Goal: Check status: Check status

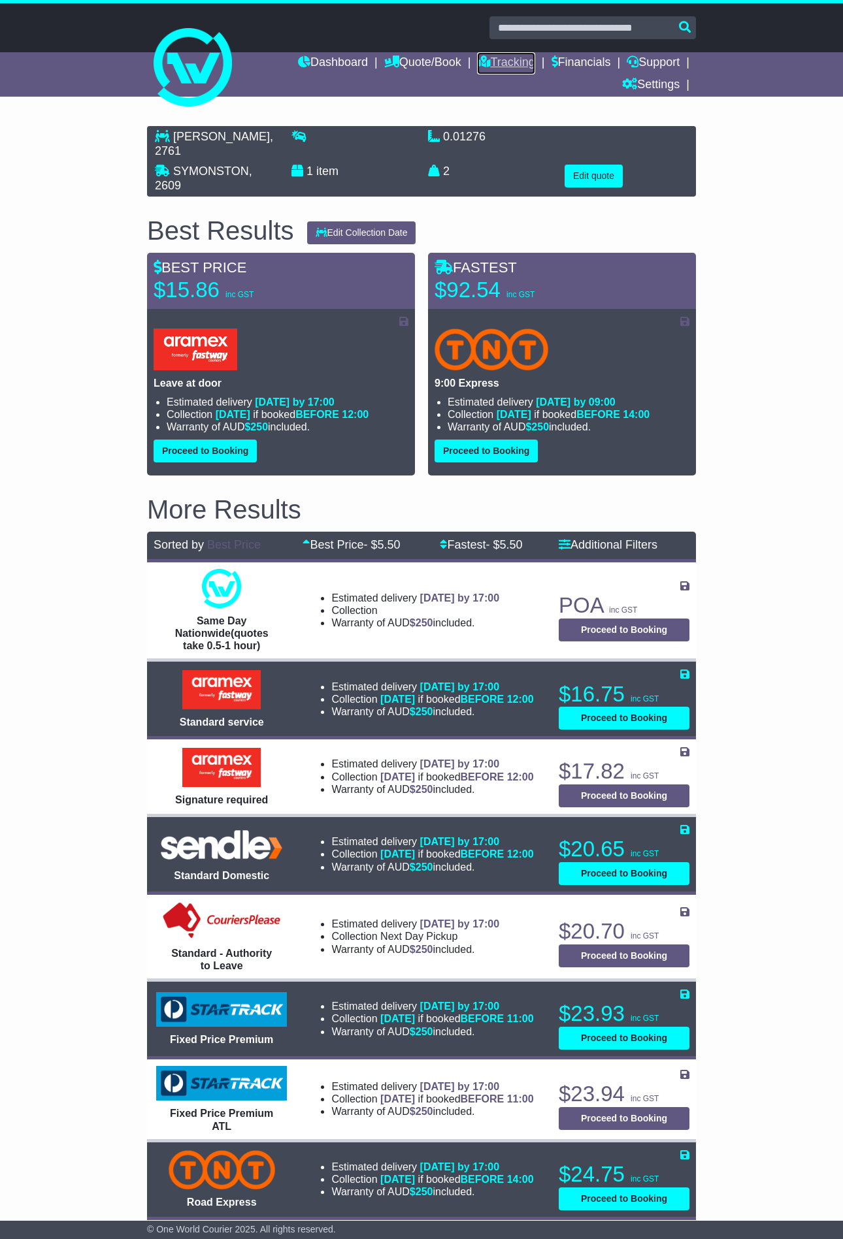
click at [491, 58] on link "Tracking" at bounding box center [505, 63] width 57 height 22
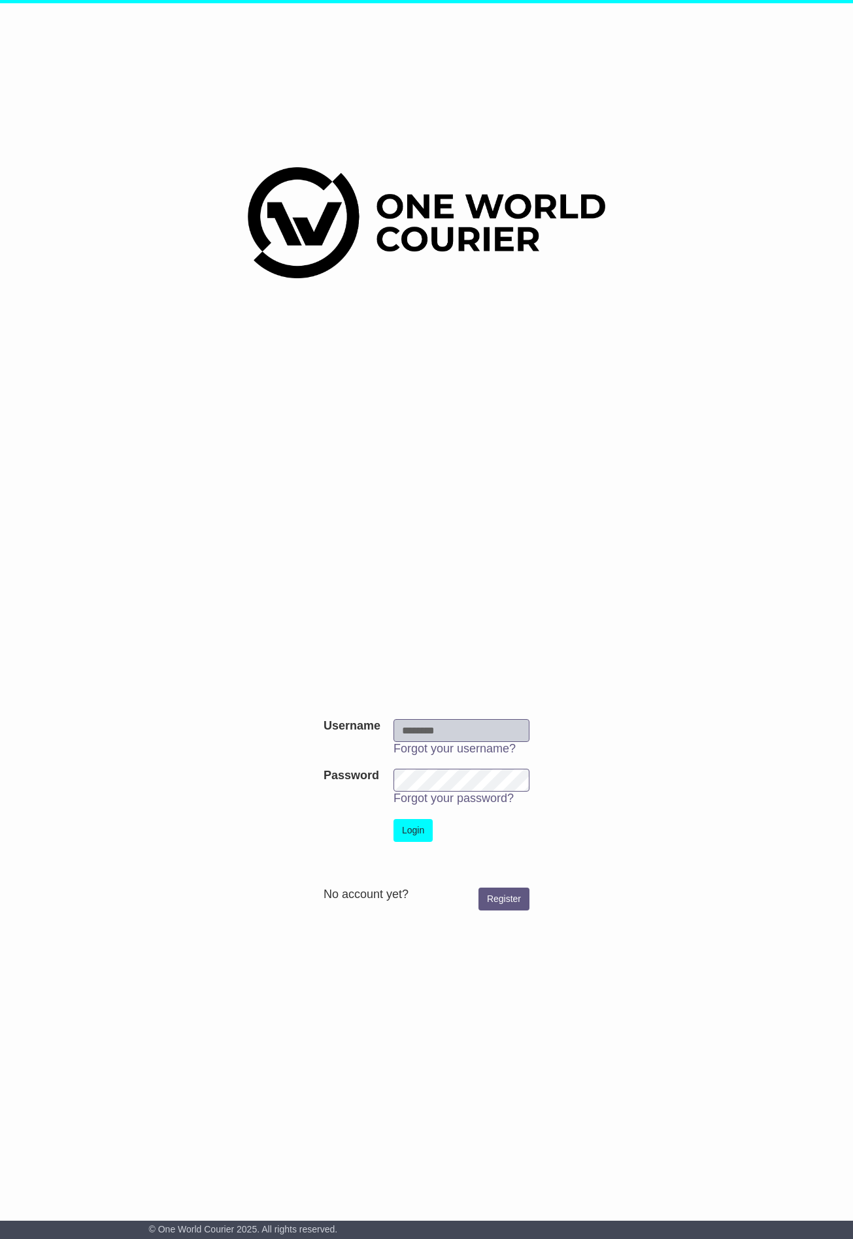
type input "*******"
click at [416, 824] on button "Login" at bounding box center [412, 830] width 39 height 23
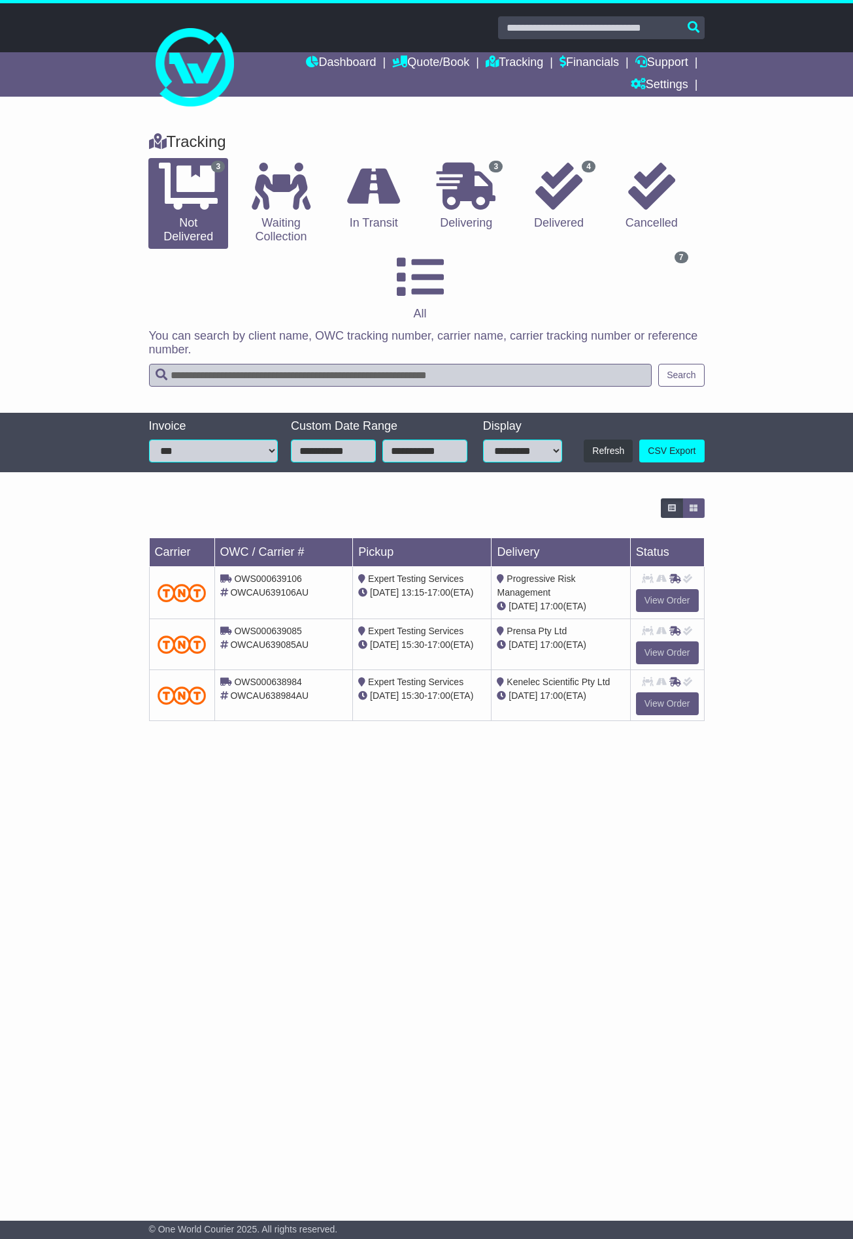
click at [321, 374] on input "text" at bounding box center [400, 375] width 503 height 23
paste input "****"
click at [666, 376] on button "Search" at bounding box center [681, 375] width 46 height 23
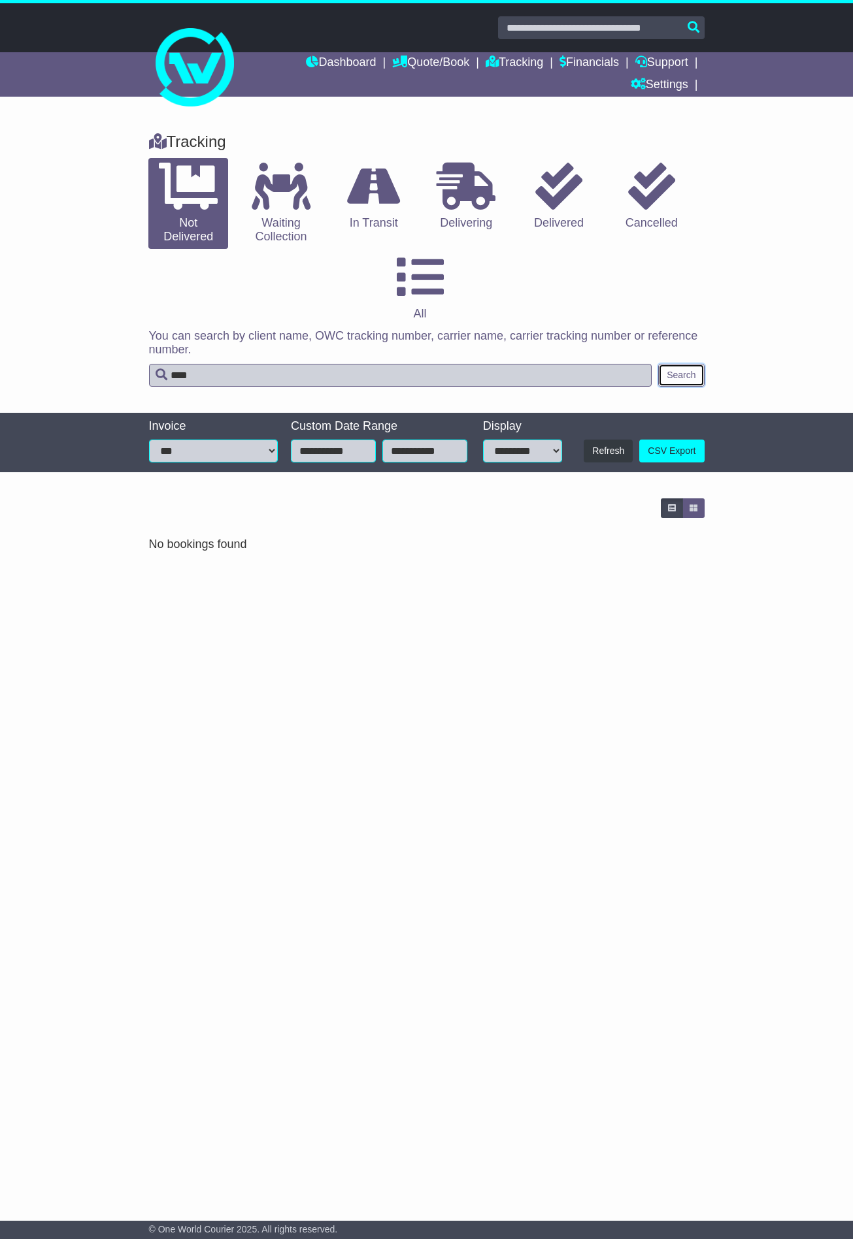
click at [666, 376] on button "Search" at bounding box center [681, 375] width 46 height 23
click at [182, 216] on link "0 Not Delivered" at bounding box center [188, 203] width 80 height 91
click at [183, 216] on link "0 Not Delivered" at bounding box center [188, 203] width 80 height 91
click at [188, 190] on icon at bounding box center [188, 186] width 59 height 47
click at [477, 365] on input "****" at bounding box center [400, 375] width 503 height 23
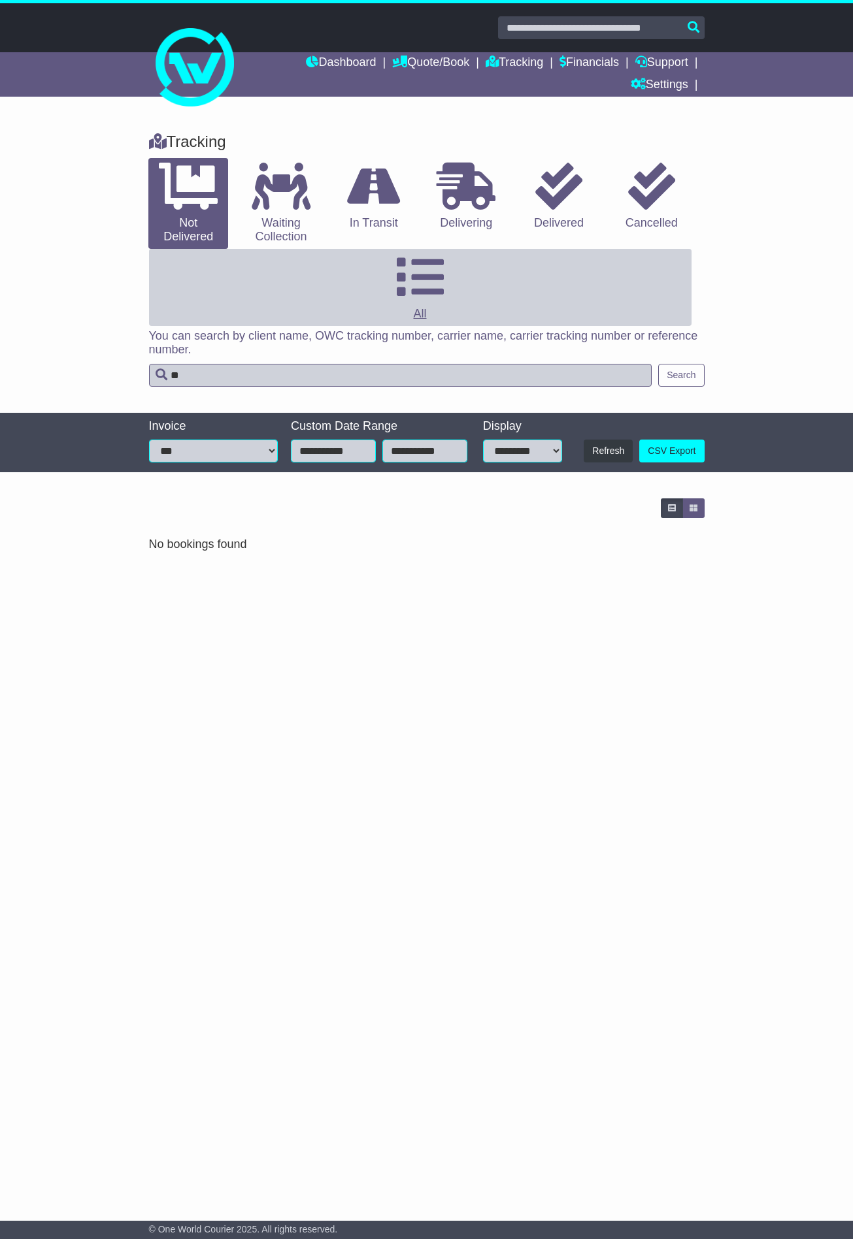
type input "*"
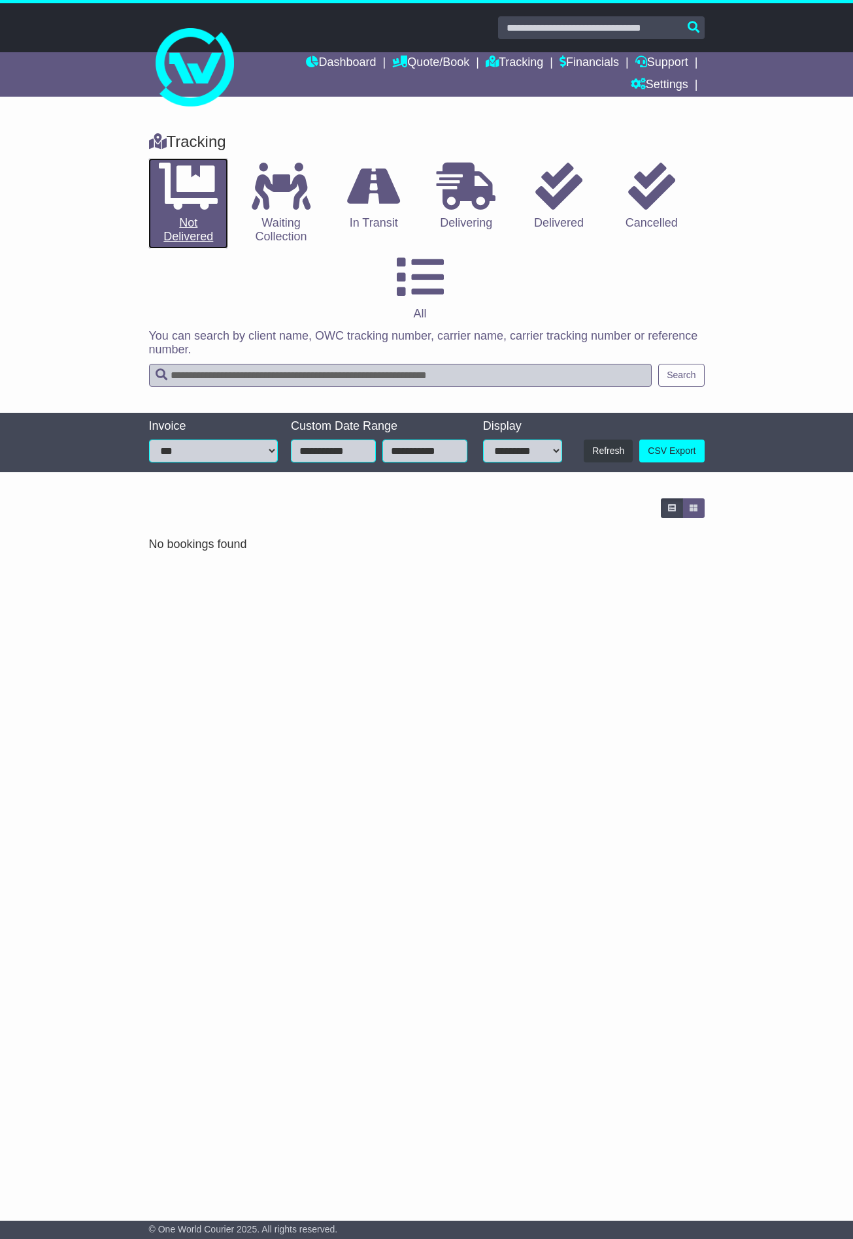
click at [201, 213] on link "0 Not Delivered" at bounding box center [188, 203] width 80 height 91
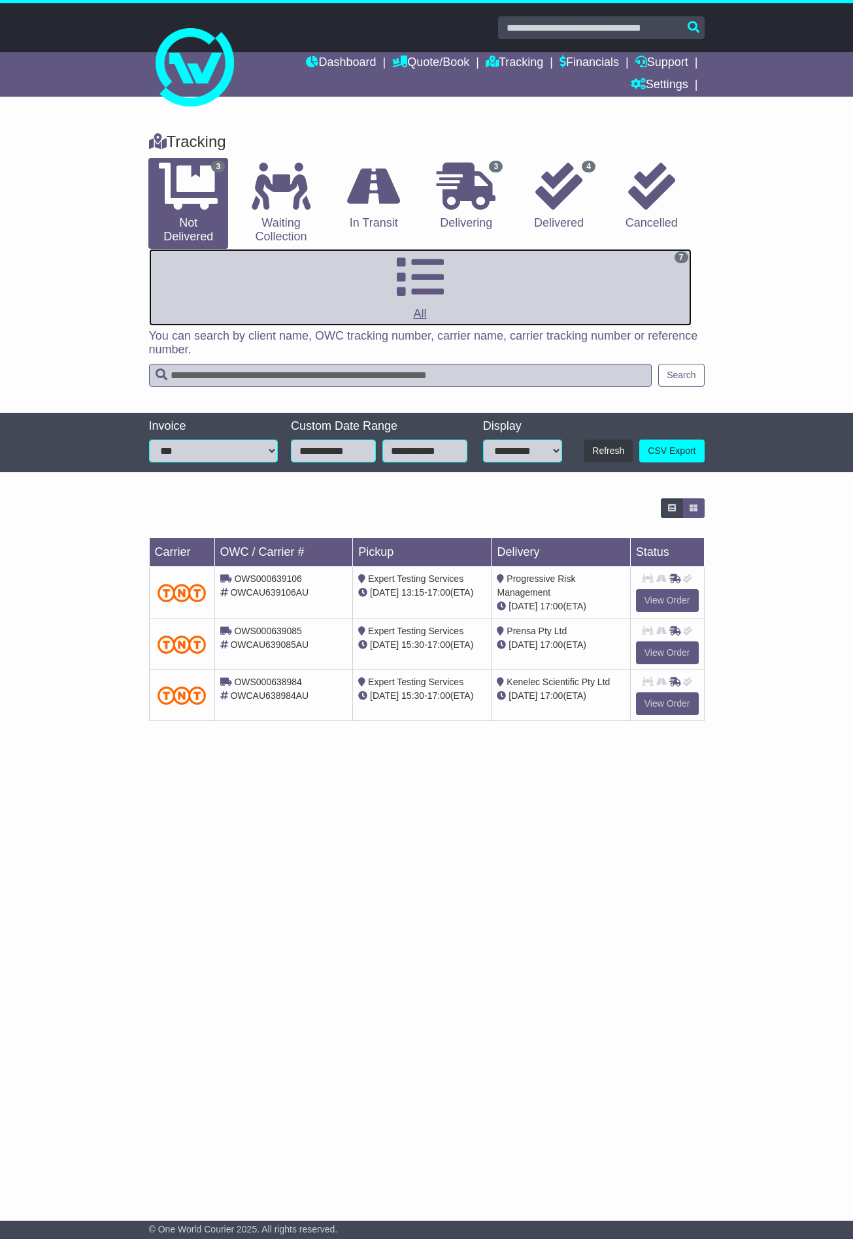
click at [423, 289] on icon at bounding box center [420, 277] width 47 height 47
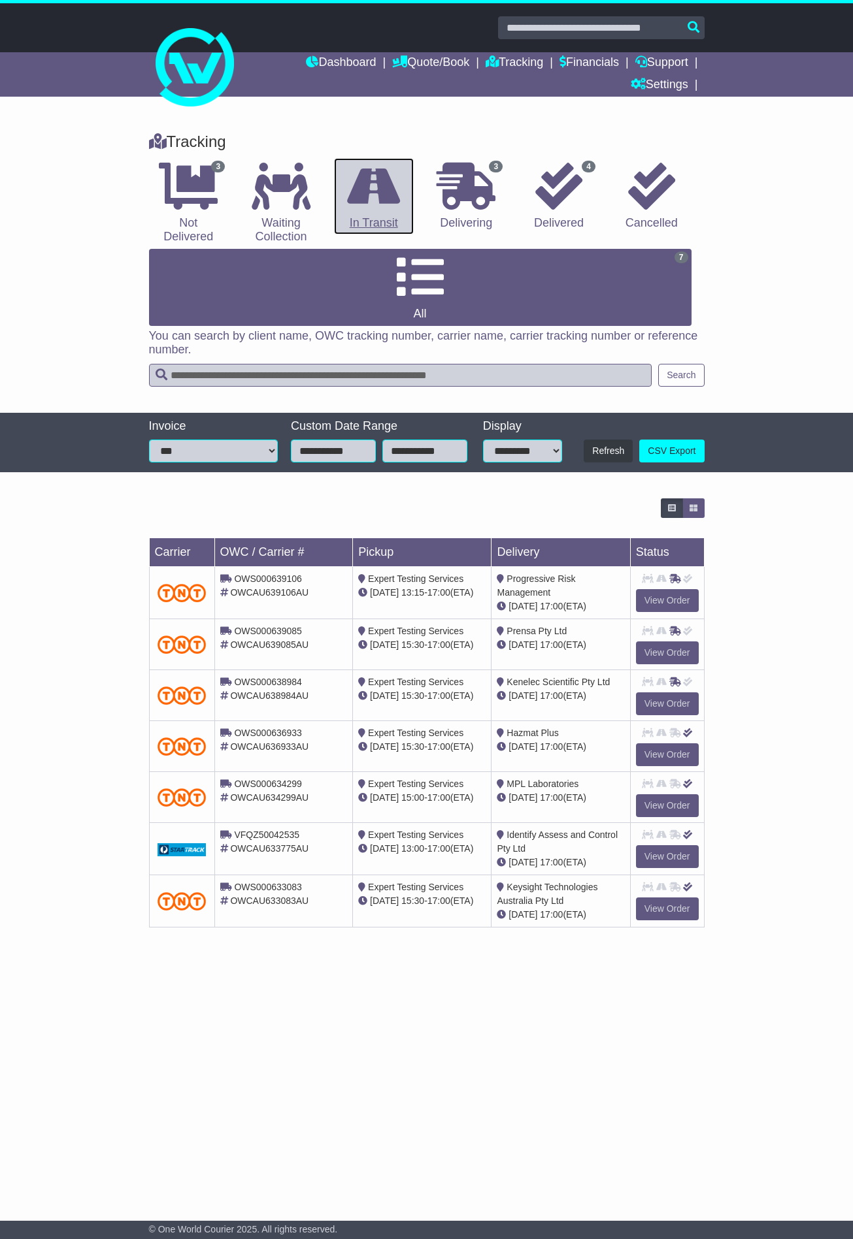
click at [353, 199] on icon at bounding box center [373, 186] width 53 height 47
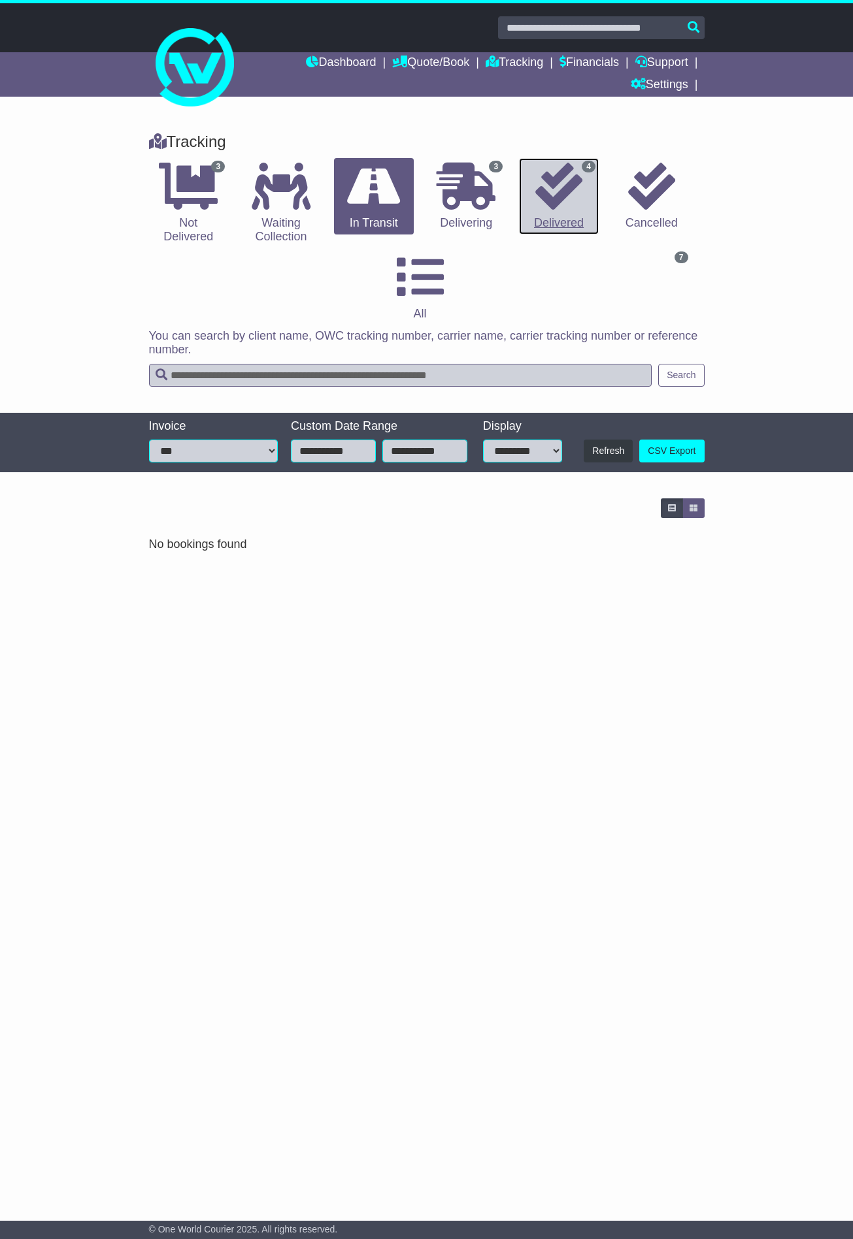
click at [546, 184] on icon at bounding box center [558, 186] width 47 height 47
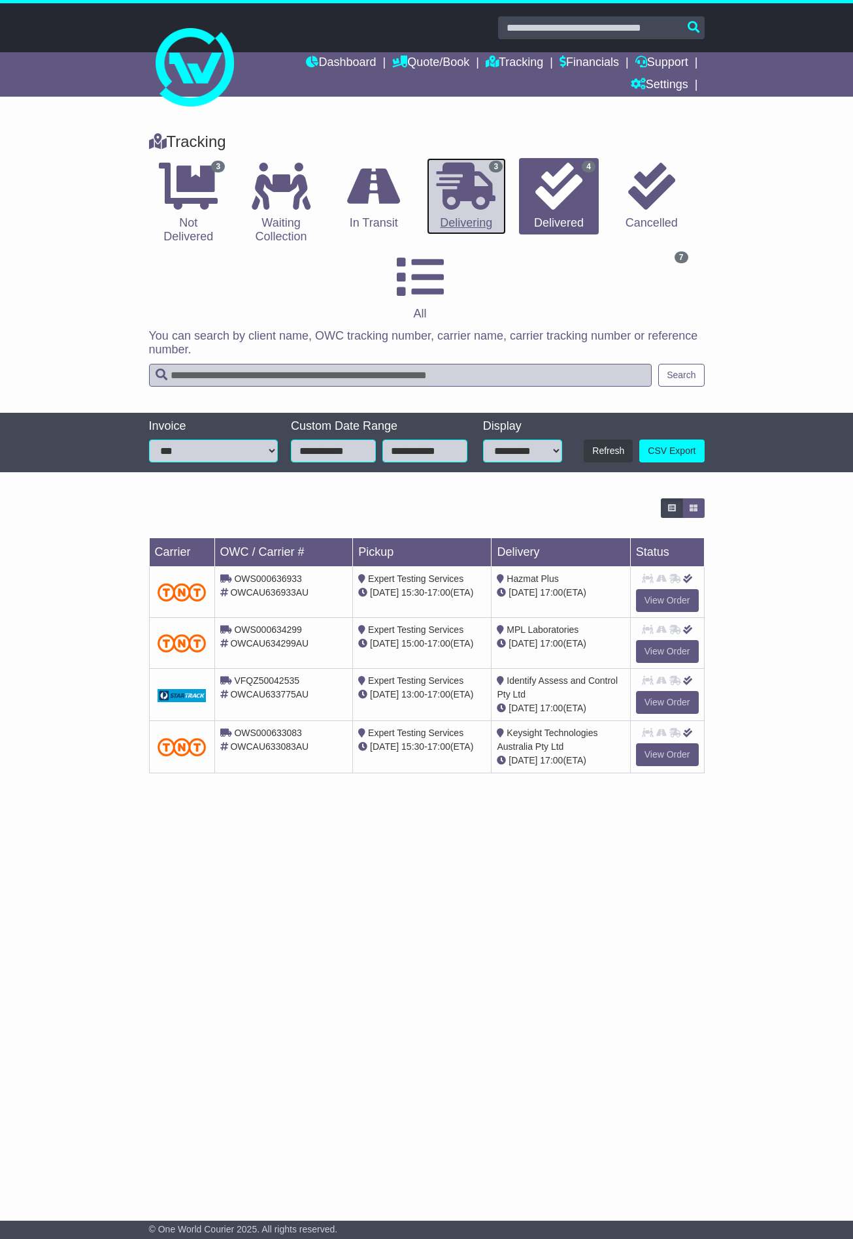
click at [476, 204] on icon at bounding box center [465, 186] width 59 height 47
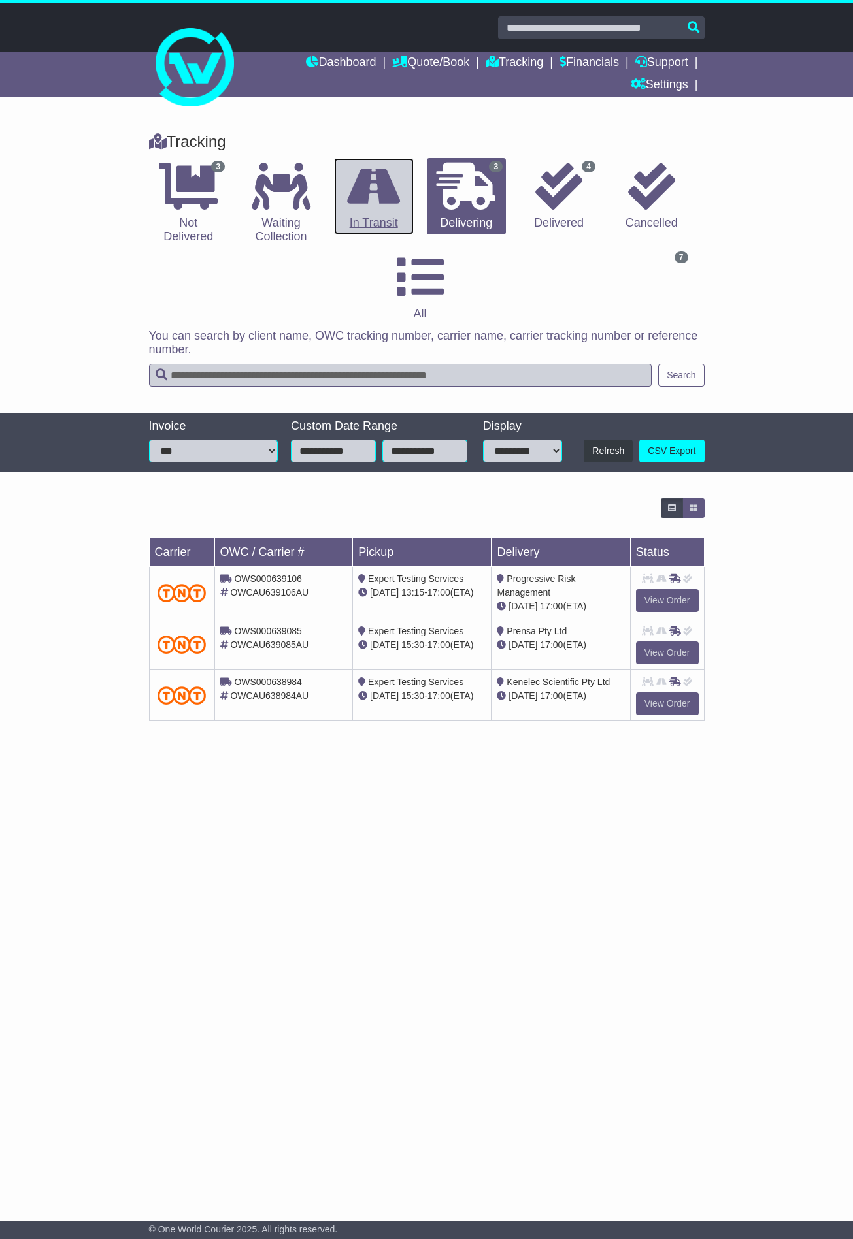
click at [379, 193] on icon at bounding box center [373, 186] width 53 height 47
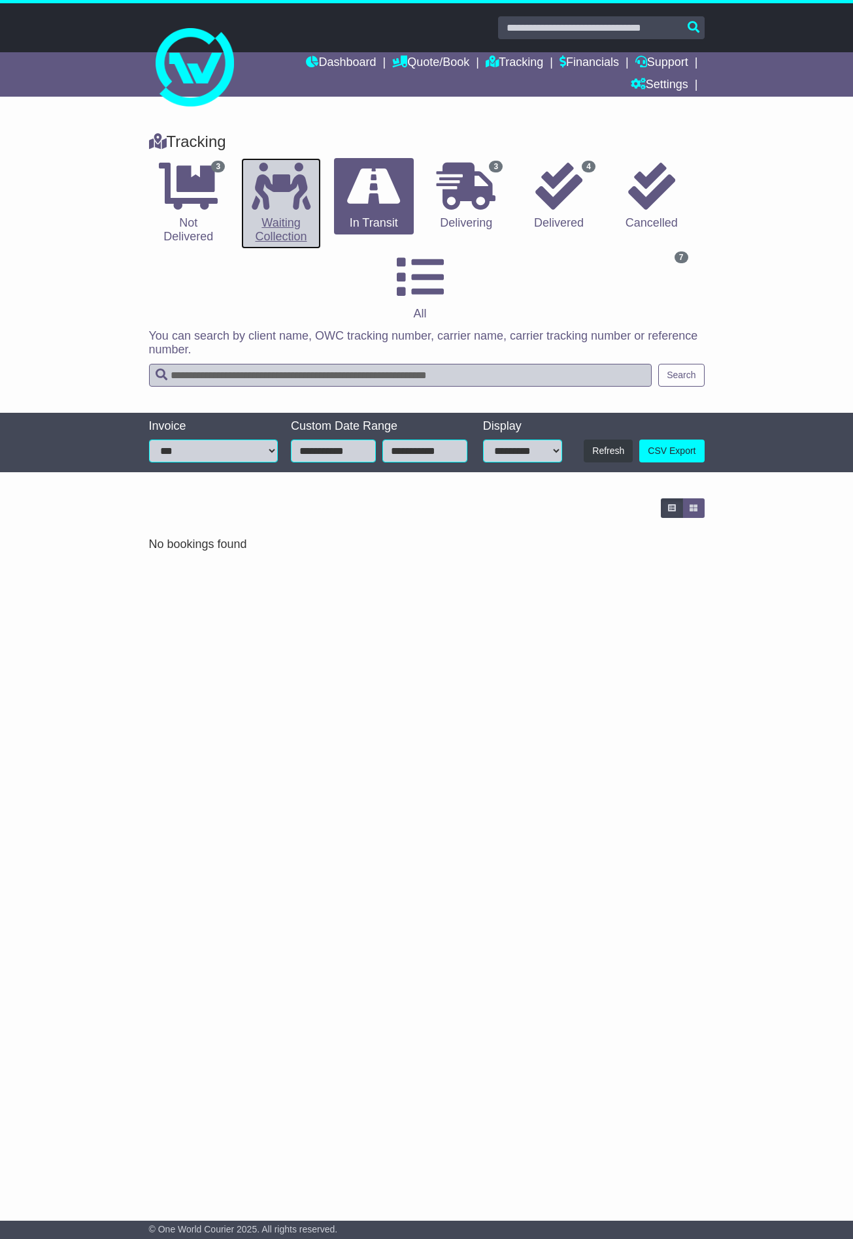
click at [310, 195] on icon at bounding box center [281, 186] width 59 height 47
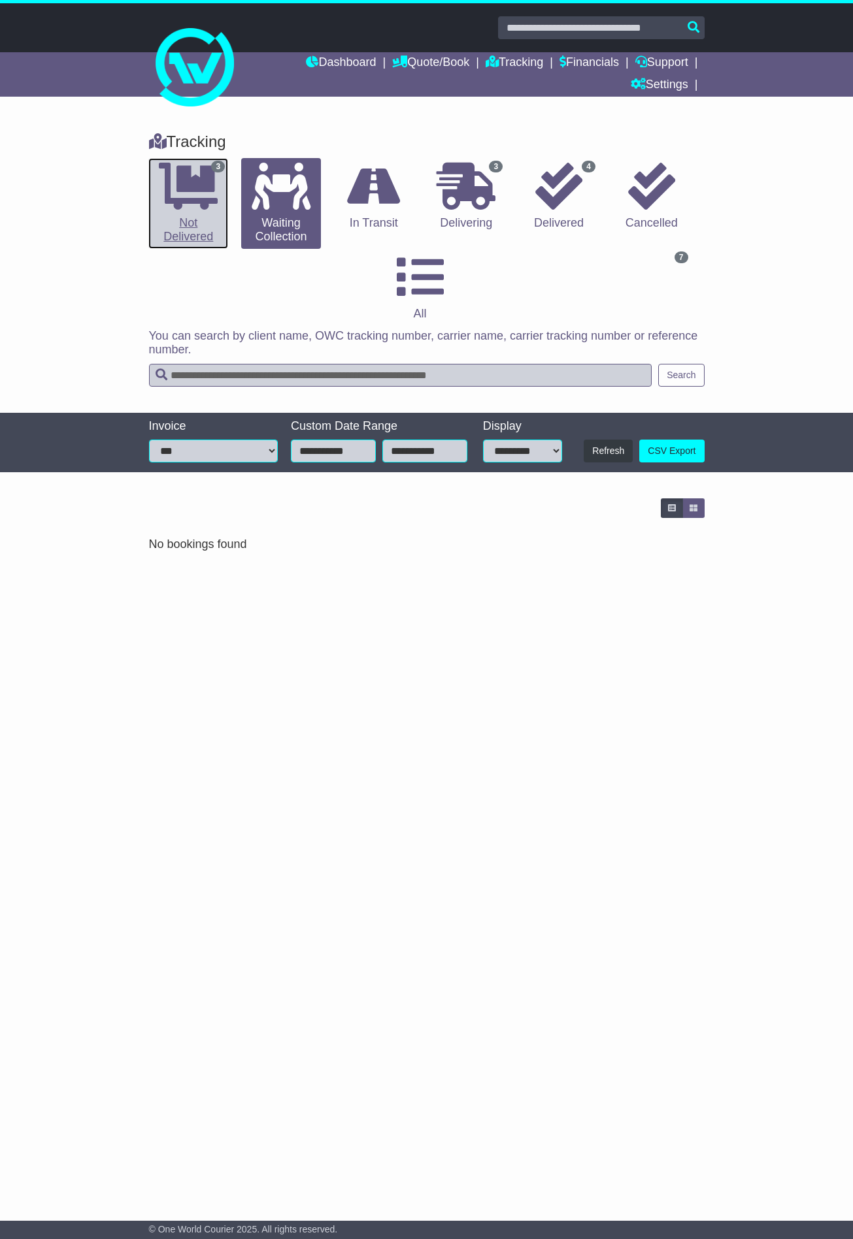
click at [212, 206] on icon at bounding box center [188, 186] width 59 height 47
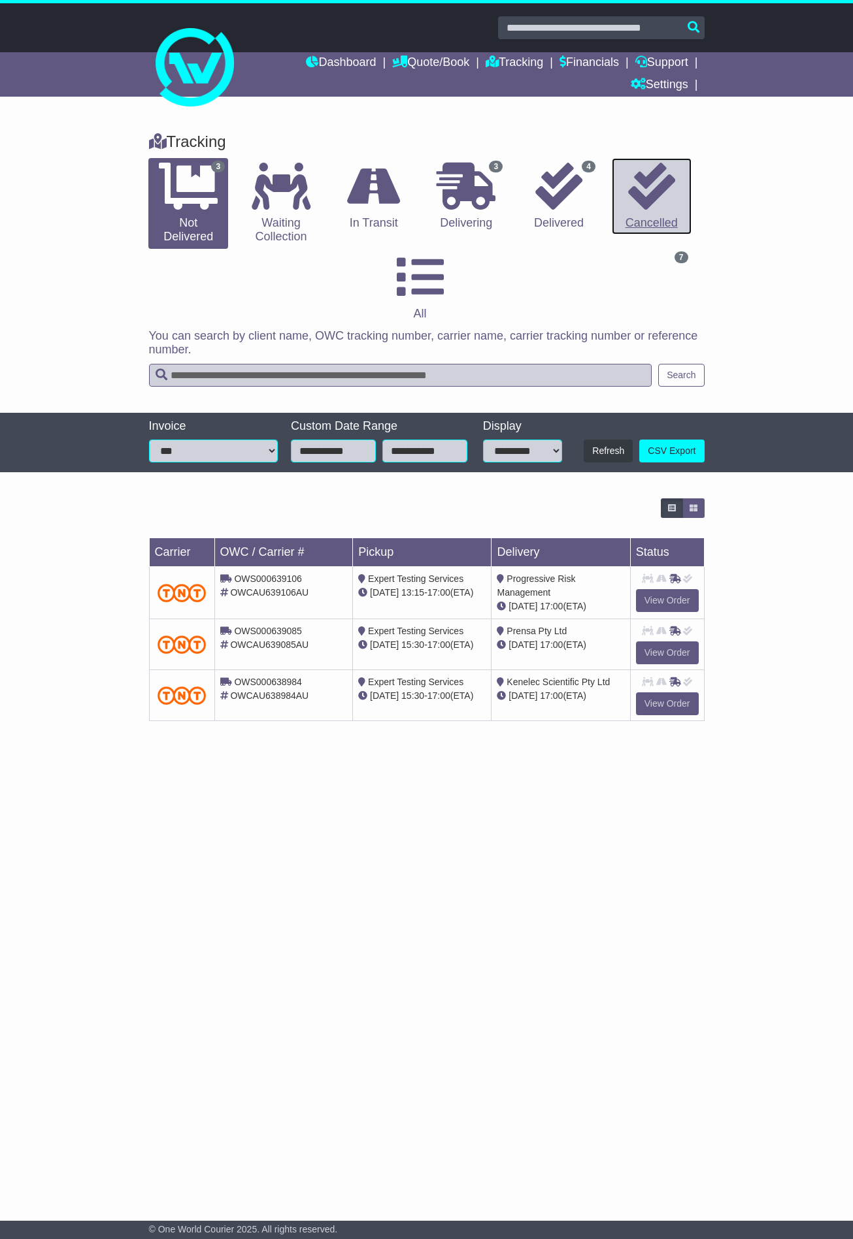
click at [627, 189] on link "0 Cancelled" at bounding box center [652, 196] width 80 height 77
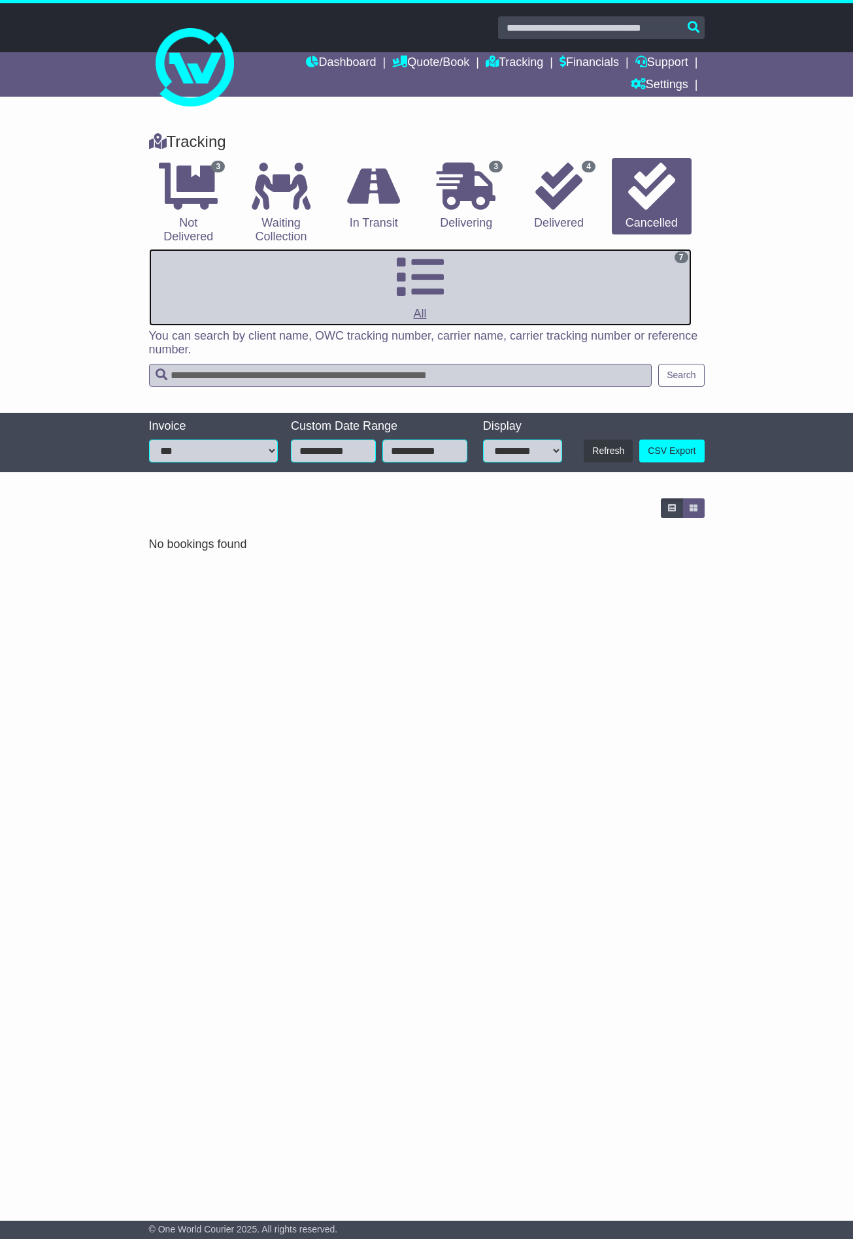
click at [442, 286] on icon at bounding box center [420, 277] width 47 height 47
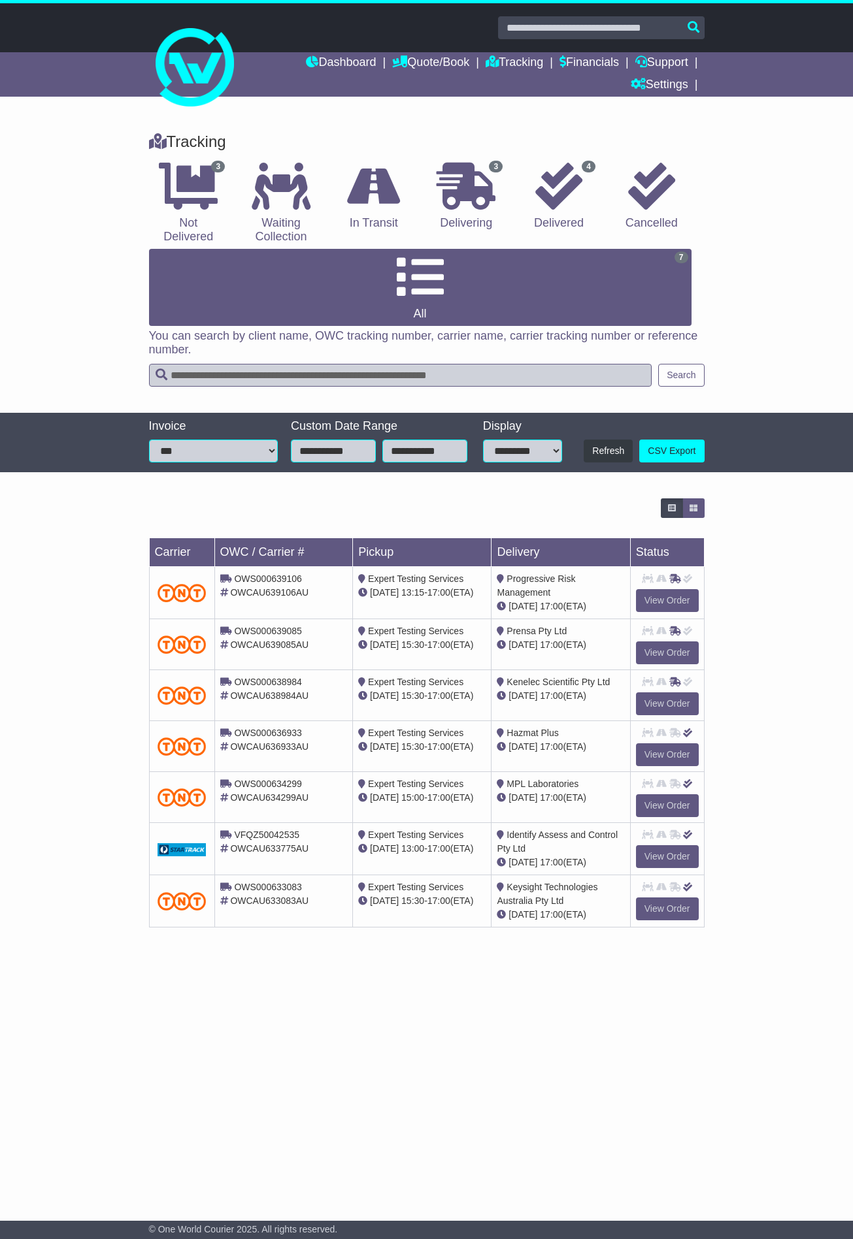
click at [264, 378] on input "text" at bounding box center [400, 375] width 503 height 23
type input "***"
click at [689, 380] on button "Search" at bounding box center [681, 375] width 46 height 23
